Goal: Check status: Check status

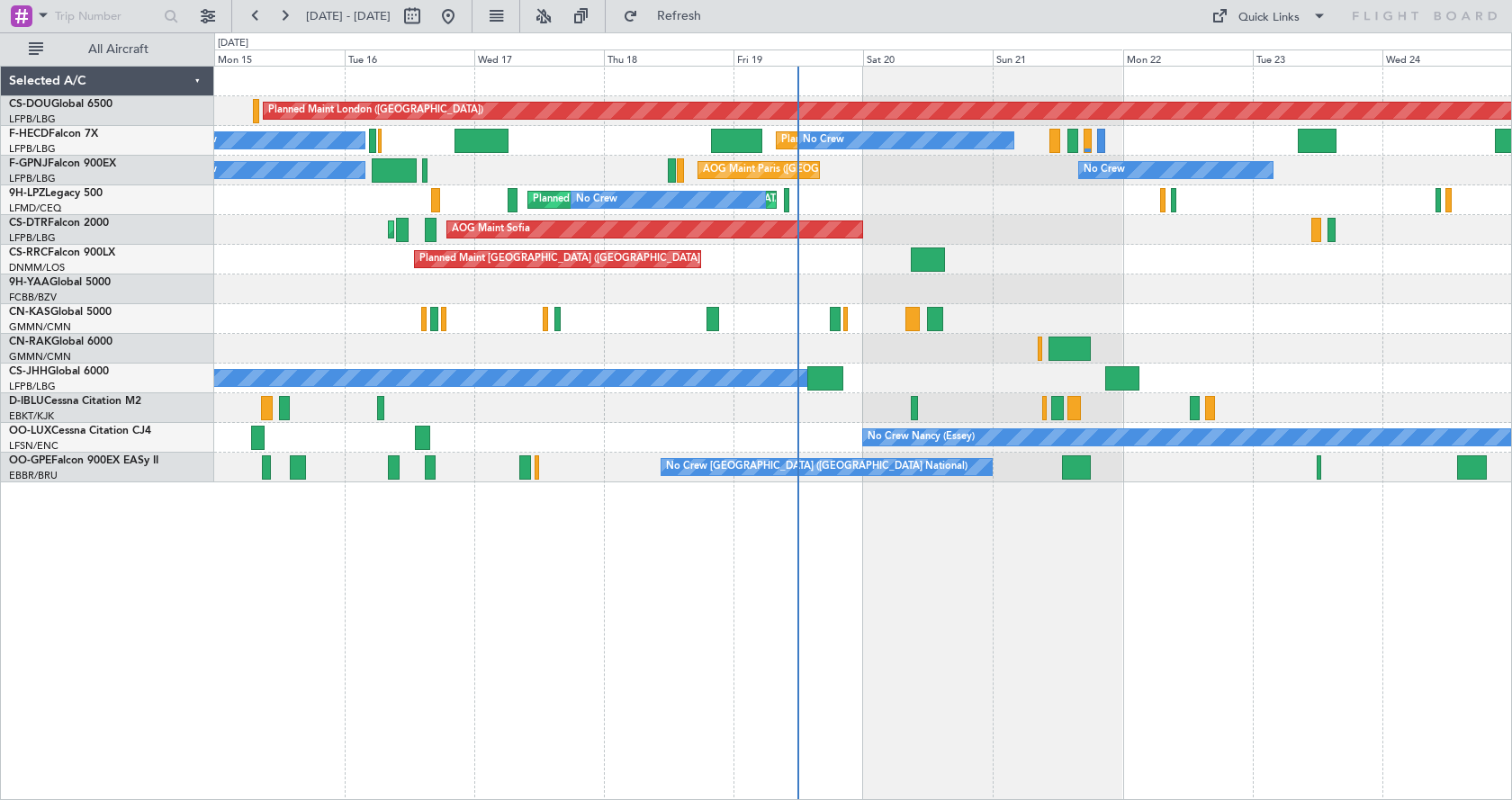
click at [955, 308] on div "Planned Maint London ([GEOGRAPHIC_DATA]) Planned Maint [GEOGRAPHIC_DATA] ([GEOG…" at bounding box center [862, 274] width 1297 height 415
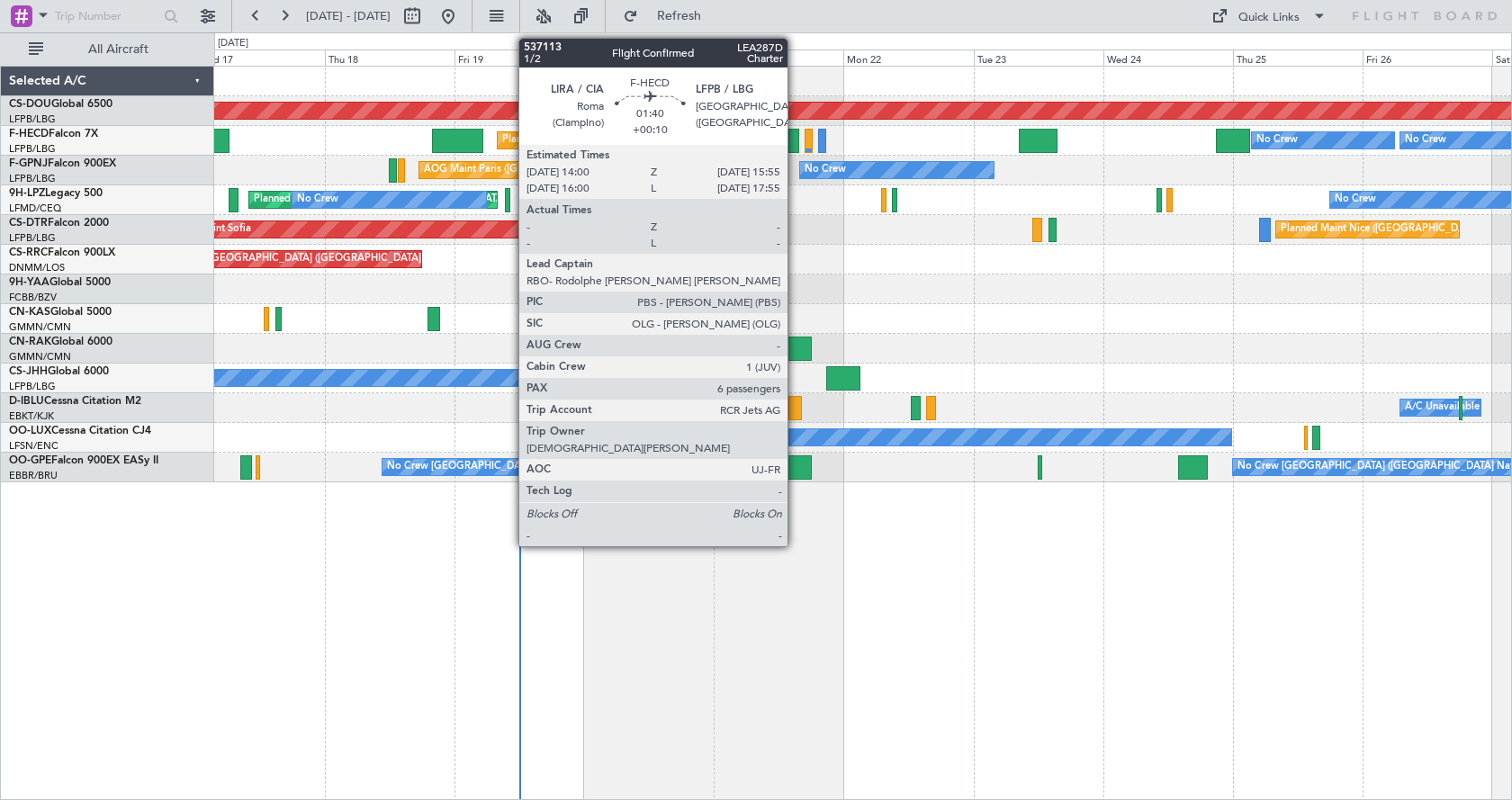
click at [796, 137] on div at bounding box center [794, 141] width 11 height 24
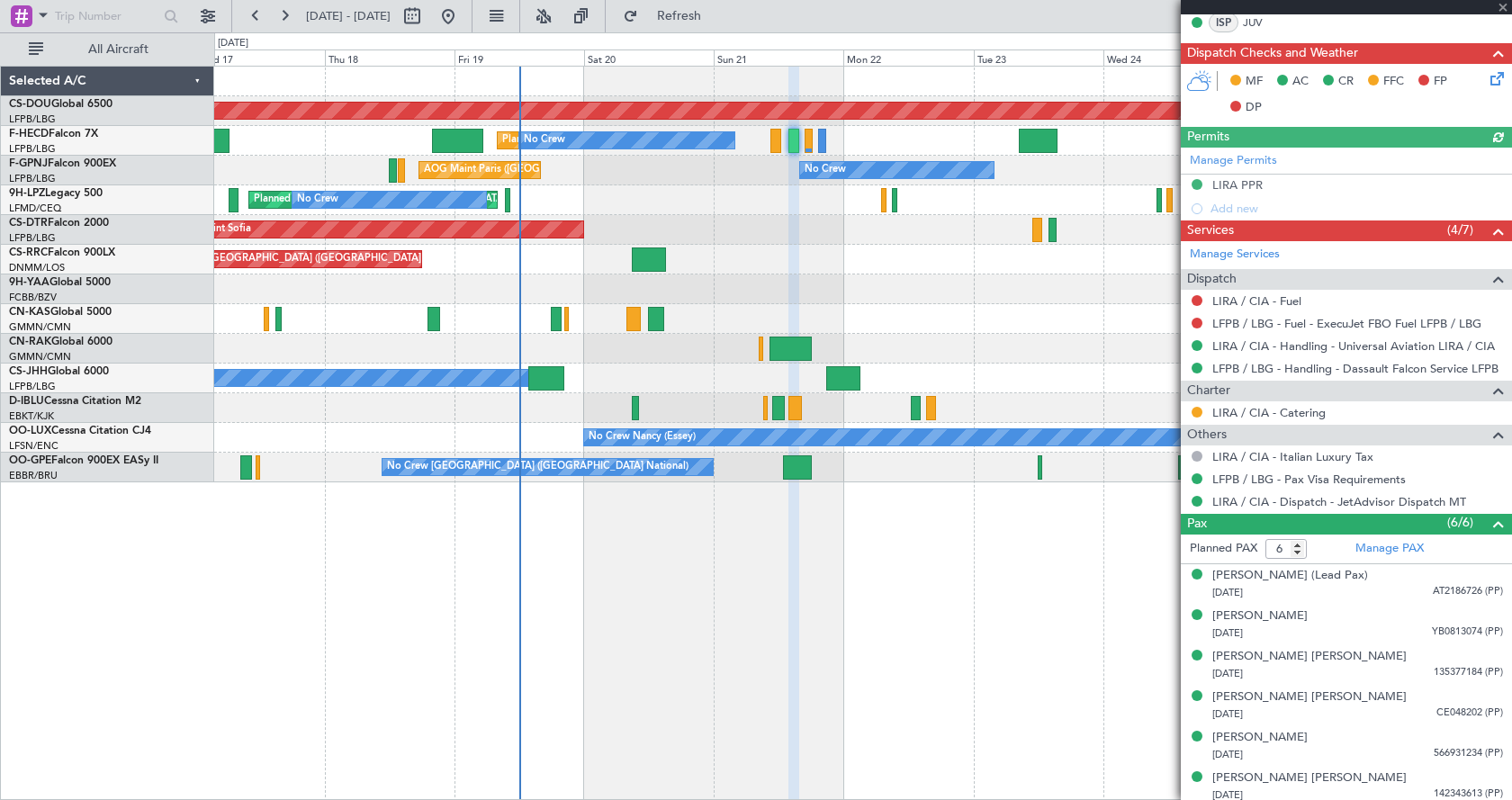
scroll to position [440, 0]
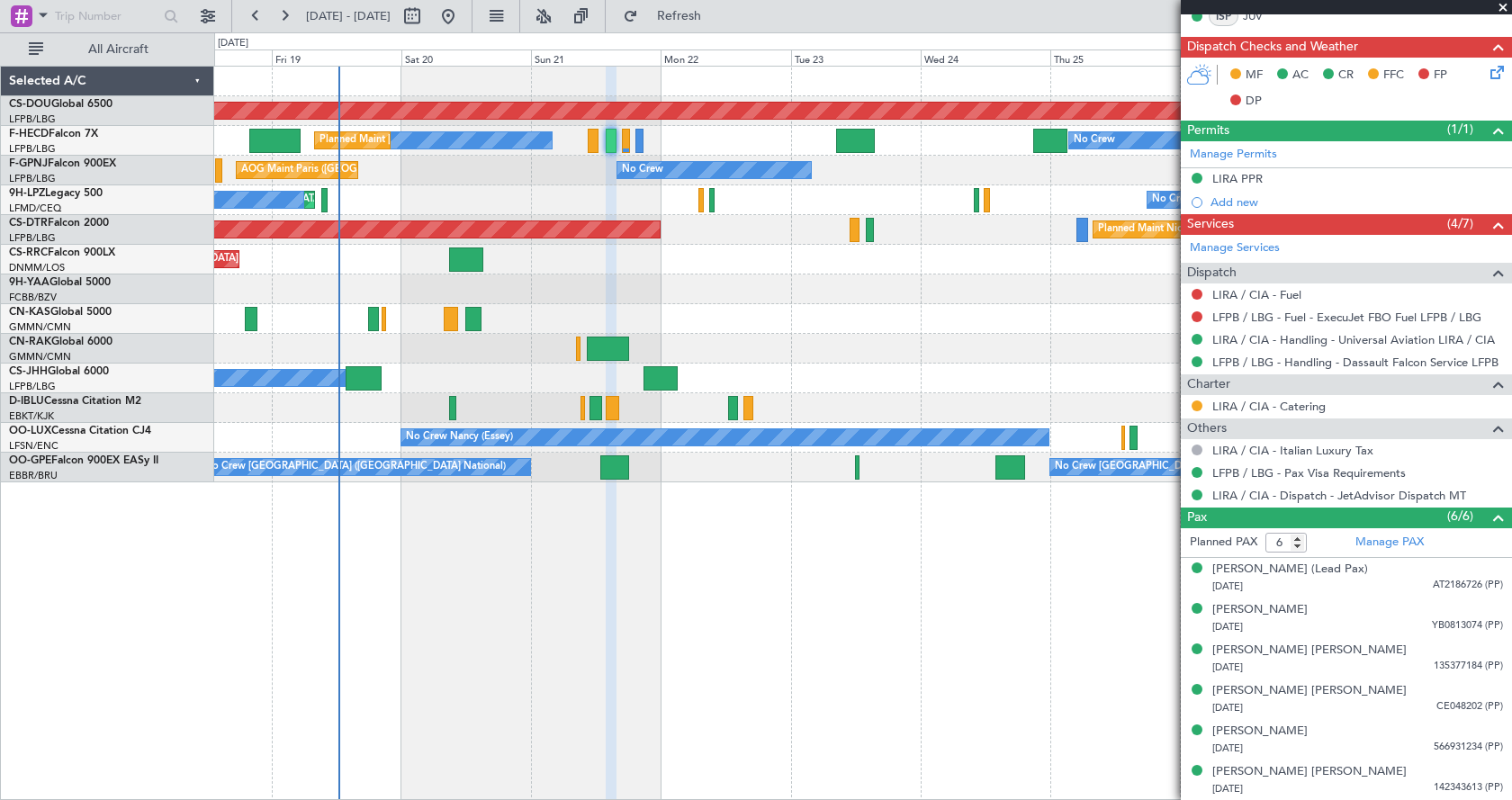
click at [720, 326] on div "Planned Maint London ([GEOGRAPHIC_DATA]) Planned Maint [GEOGRAPHIC_DATA] ([GEOG…" at bounding box center [862, 274] width 1297 height 415
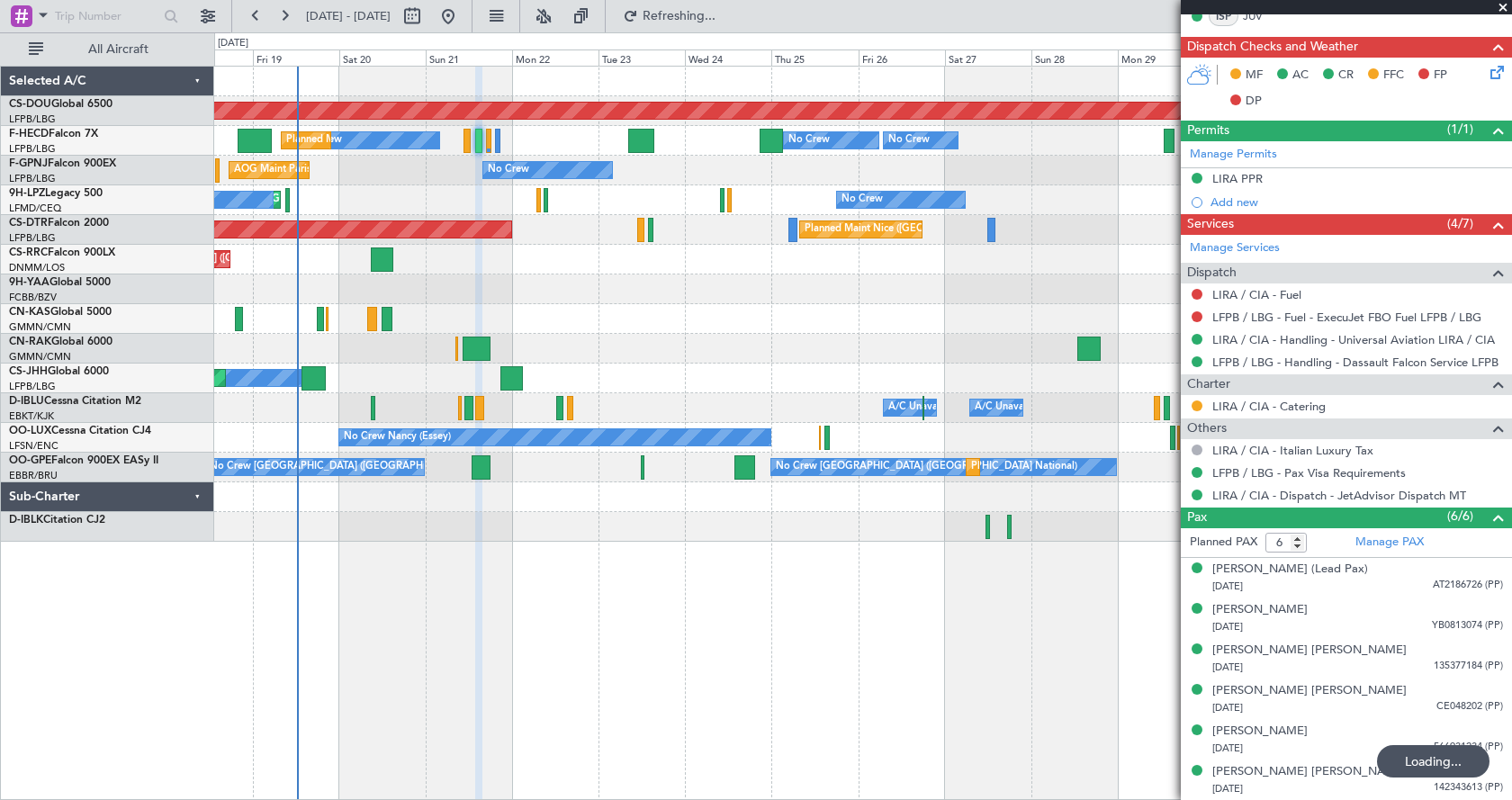
click at [649, 321] on div at bounding box center [862, 318] width 1297 height 30
click at [558, 12] on button at bounding box center [544, 16] width 29 height 29
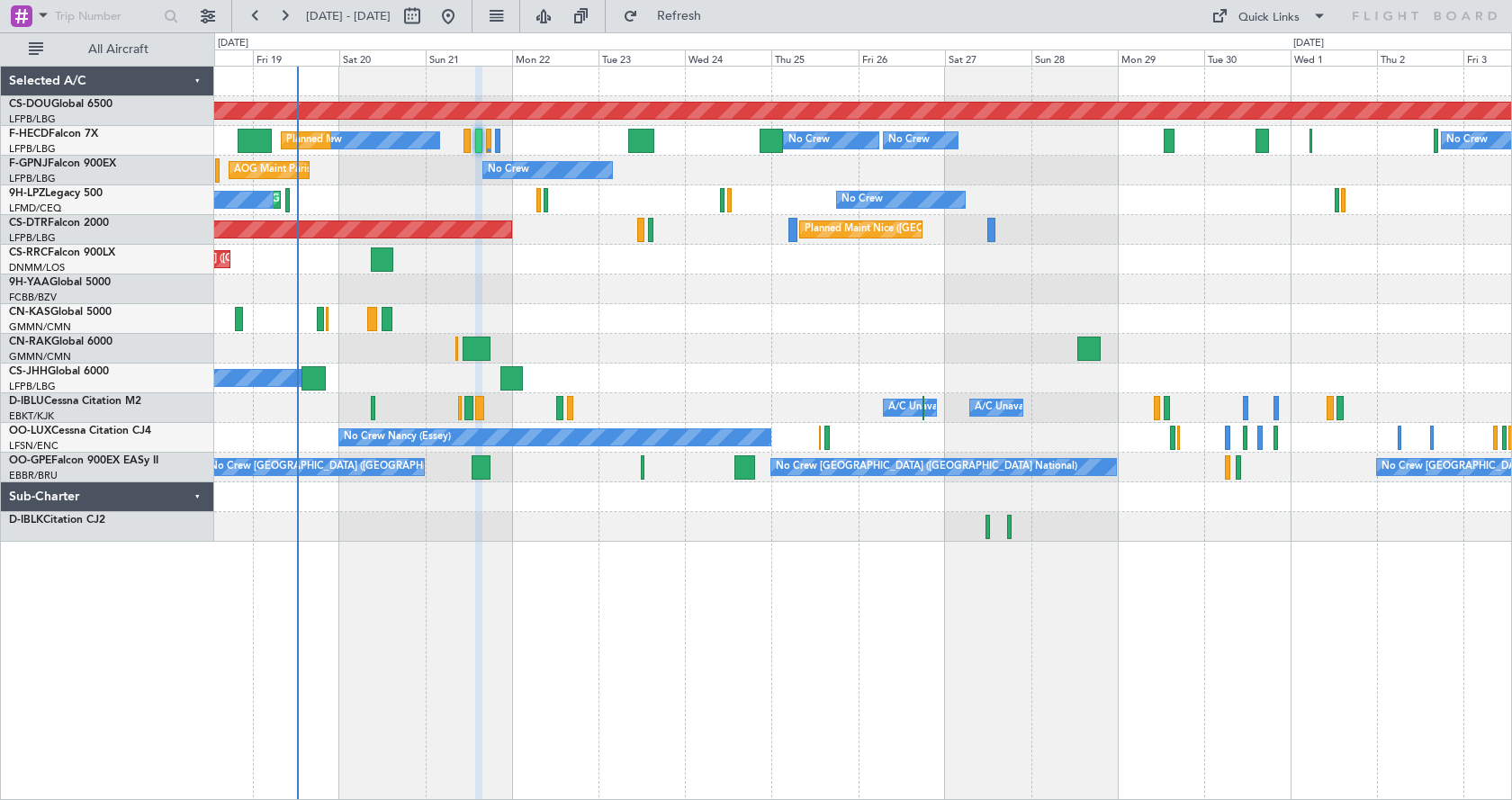
type input "0"
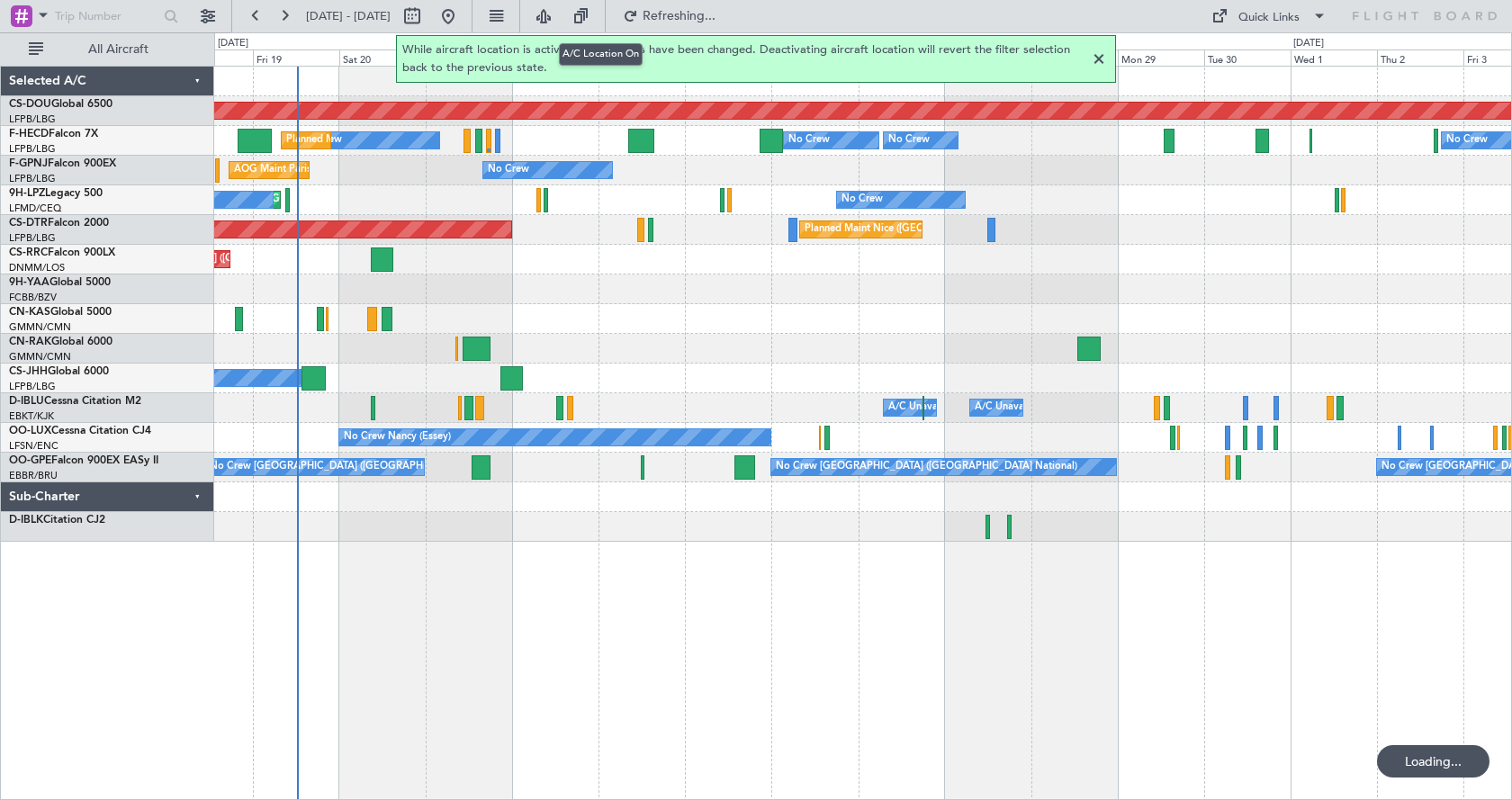
scroll to position [0, 0]
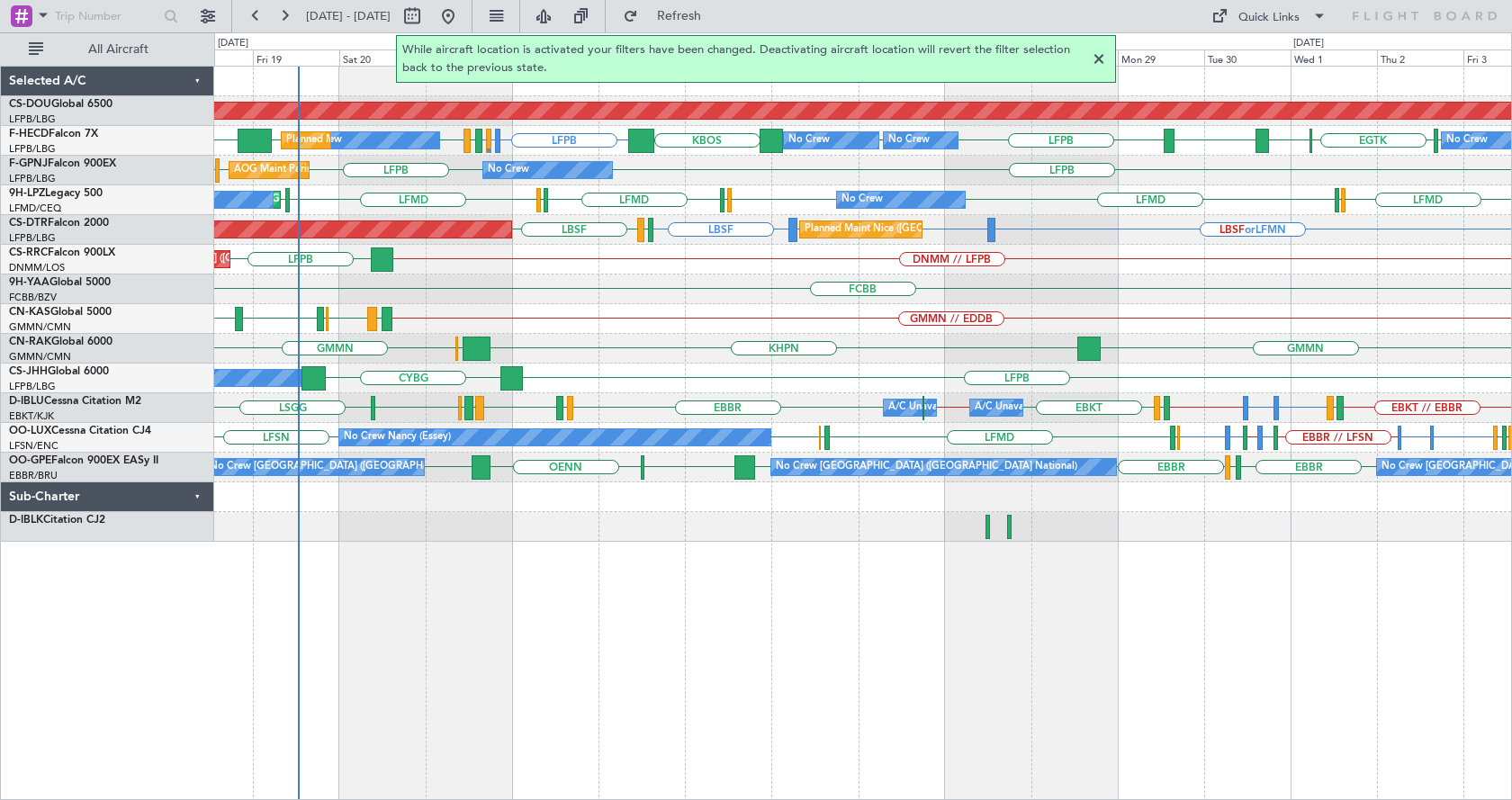
click at [1099, 55] on div at bounding box center [1099, 60] width 22 height 22
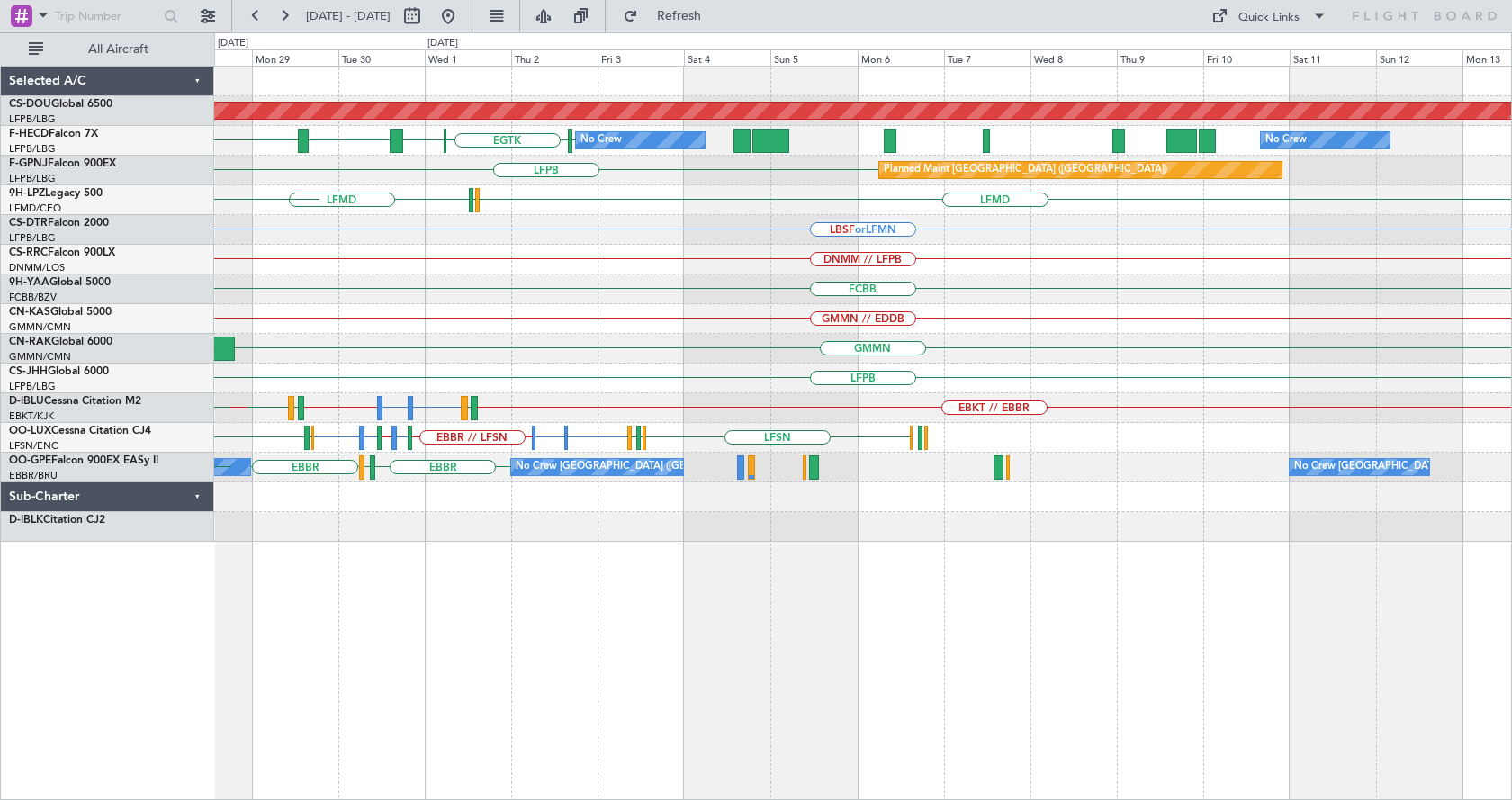
click at [545, 739] on div "Planned Maint London ([GEOGRAPHIC_DATA]) [GEOGRAPHIC_DATA] [GEOGRAPHIC_DATA] [G…" at bounding box center [863, 432] width 1298 height 734
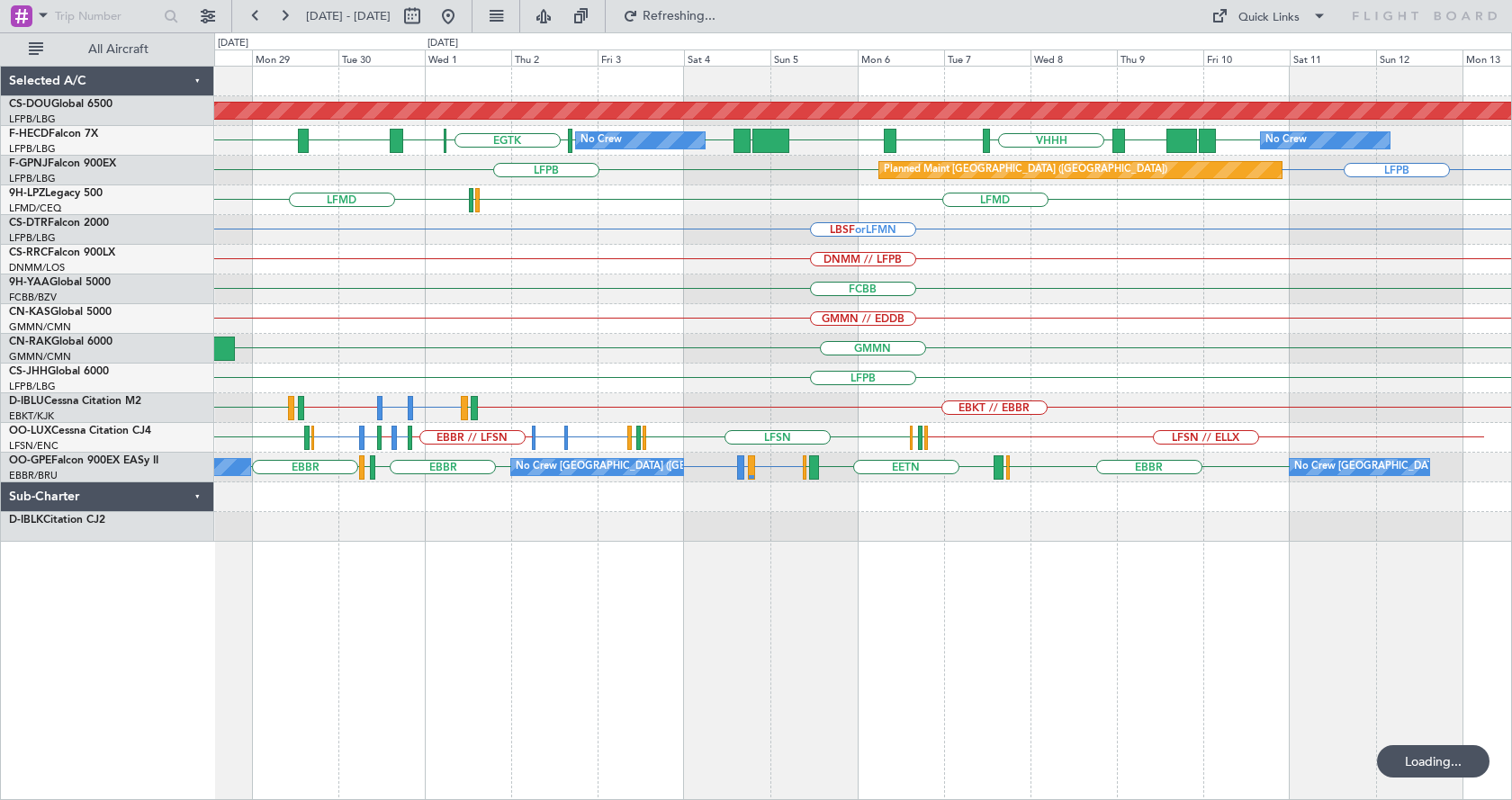
click at [1222, 688] on div "Planned Maint London ([GEOGRAPHIC_DATA]) No Crew No Crew [GEOGRAPHIC_DATA] [GEO…" at bounding box center [863, 432] width 1298 height 734
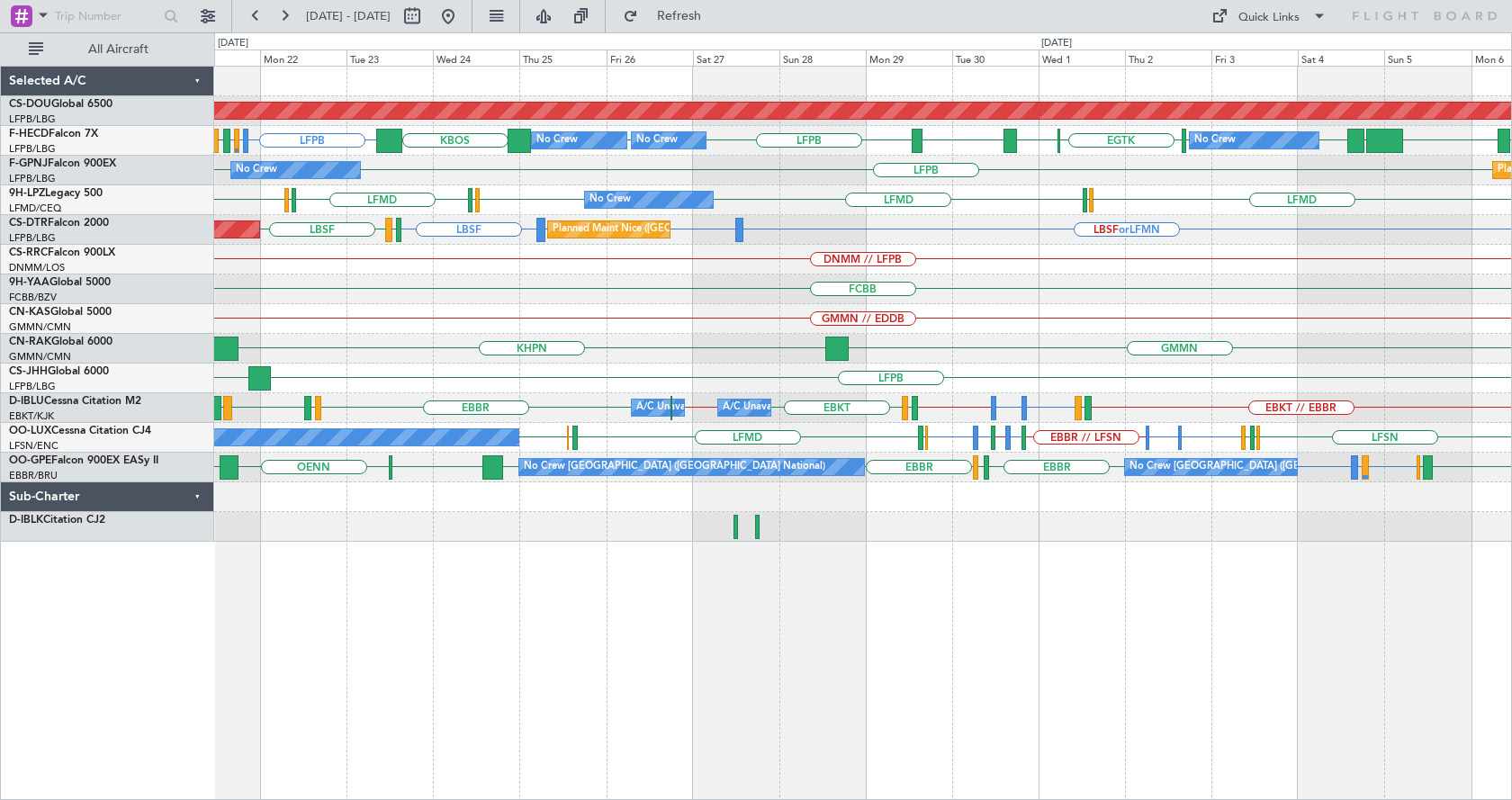
click at [1148, 678] on div "Planned Maint London ([GEOGRAPHIC_DATA]) LFPB LFMN or LFPB LFPB [GEOGRAPHIC_DAT…" at bounding box center [863, 432] width 1298 height 734
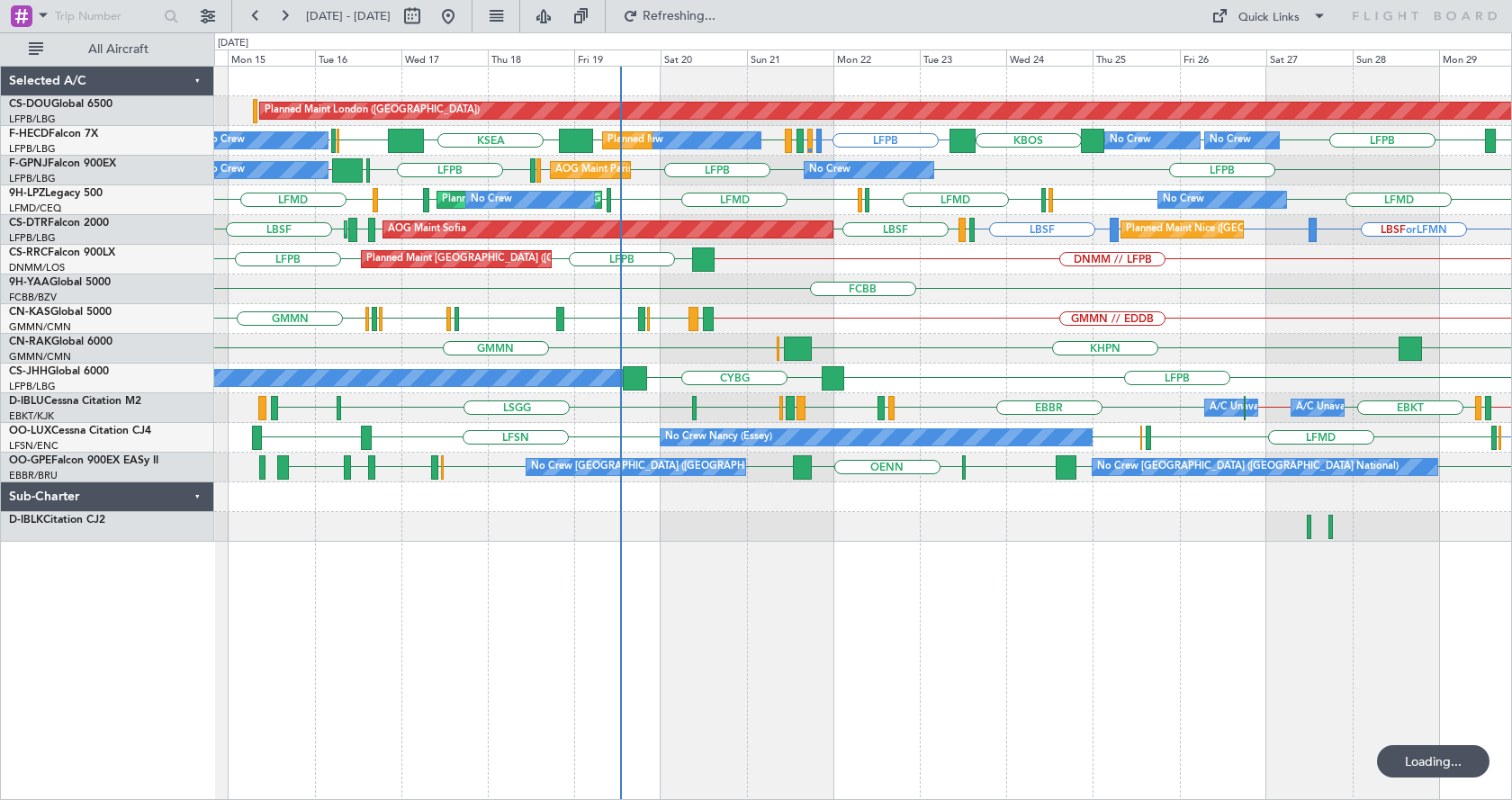
click at [479, 698] on div "Planned Maint London ([GEOGRAPHIC_DATA]) Planned Maint [GEOGRAPHIC_DATA] ([GEOG…" at bounding box center [863, 432] width 1298 height 734
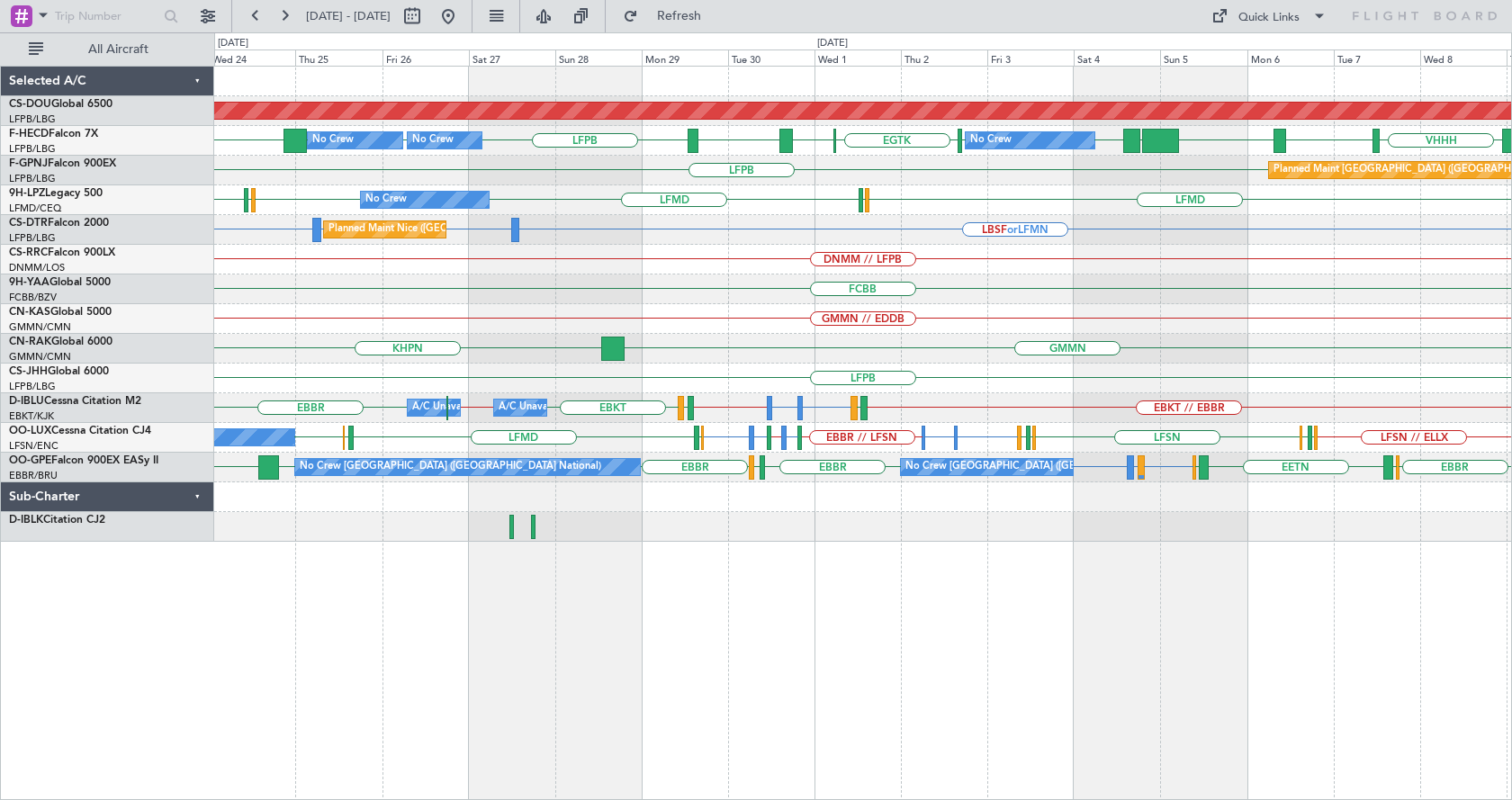
click at [1016, 343] on div "Planned Maint London ([GEOGRAPHIC_DATA]) [GEOGRAPHIC_DATA] [GEOGRAPHIC_DATA] [G…" at bounding box center [862, 304] width 1297 height 475
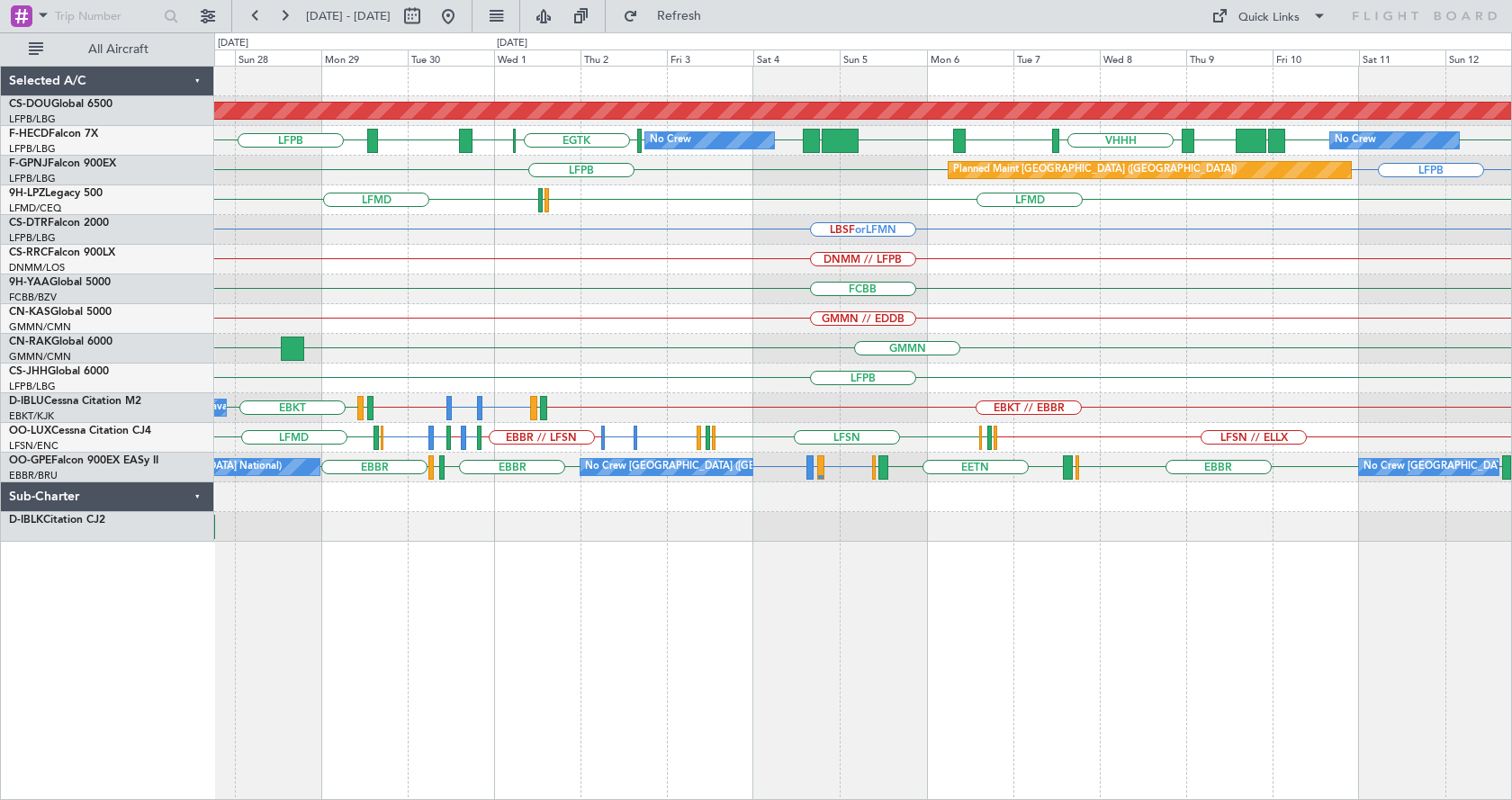
click at [641, 733] on div "Planned Maint London ([GEOGRAPHIC_DATA]) [GEOGRAPHIC_DATA] [GEOGRAPHIC_DATA] [G…" at bounding box center [863, 432] width 1298 height 734
